Goal: Task Accomplishment & Management: Manage account settings

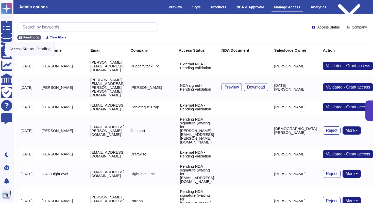
click at [38, 37] on icon at bounding box center [38, 37] width 3 height 3
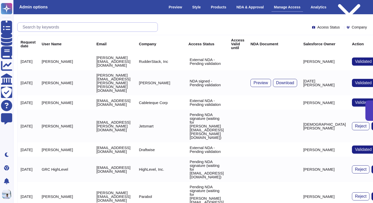
click at [46, 25] on input "text" at bounding box center [89, 27] width 138 height 9
paste input "[EMAIL_ADDRESS][DOMAIN_NAME]"
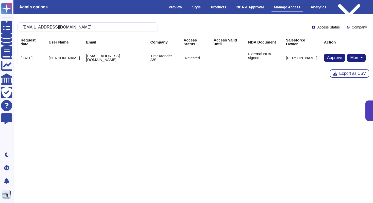
click at [349, 58] on button "More" at bounding box center [356, 58] width 19 height 8
type input "[EMAIL_ADDRESS][DOMAIN_NAME]"
click at [337, 72] on link "Remove NDA" at bounding box center [346, 74] width 40 height 6
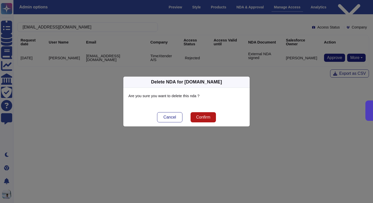
click at [203, 118] on span "Confirm" at bounding box center [203, 117] width 14 height 4
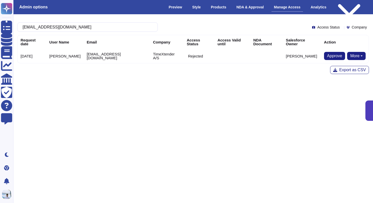
click at [360, 52] on button "More" at bounding box center [356, 56] width 19 height 8
click at [337, 69] on link "Send NDA" at bounding box center [338, 72] width 56 height 6
